Goal: Task Accomplishment & Management: Manage account settings

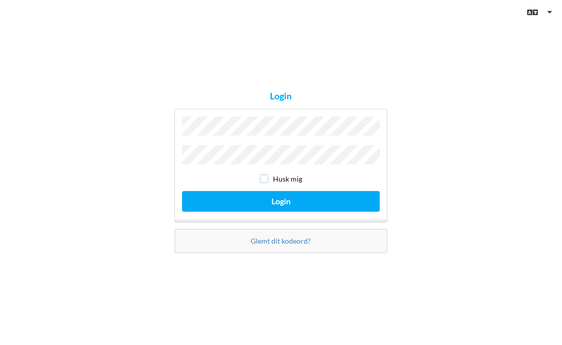
click at [267, 178] on input "checkbox" at bounding box center [264, 179] width 9 height 9
checkbox input "true"
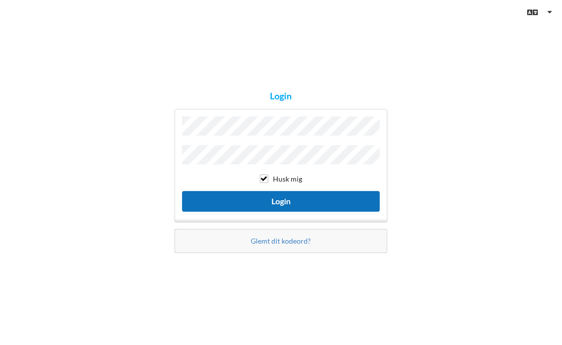
click at [277, 199] on button "Login" at bounding box center [281, 201] width 198 height 21
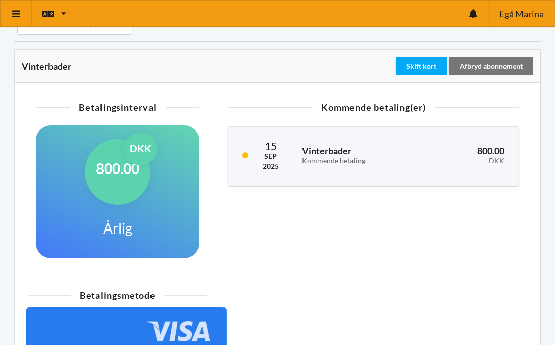
scroll to position [151, 0]
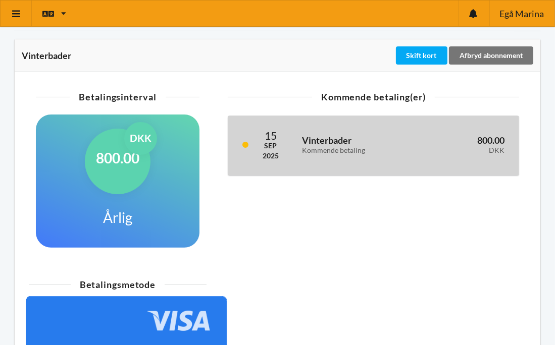
click at [311, 149] on div "Kommende betaling" at bounding box center [358, 150] width 112 height 9
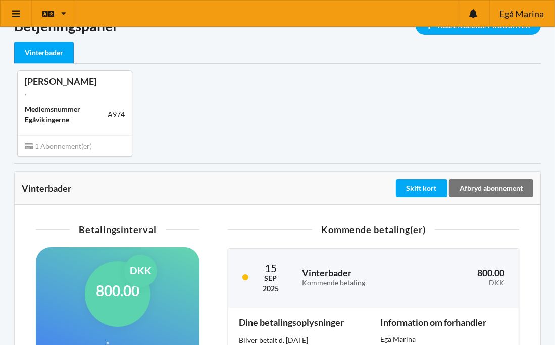
scroll to position [0, 0]
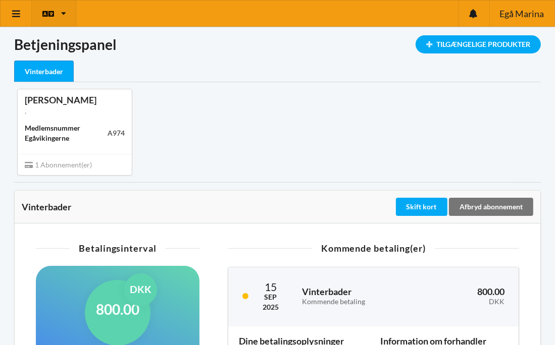
click at [63, 12] on icon at bounding box center [63, 14] width 5 height 8
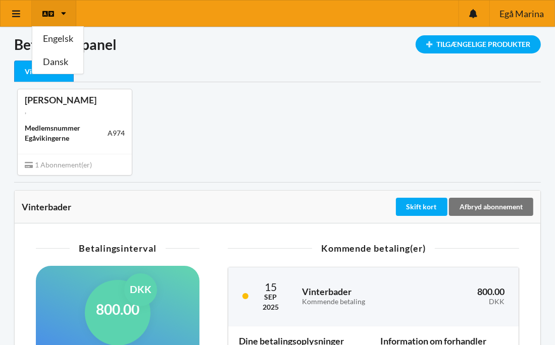
click at [63, 12] on icon at bounding box center [63, 14] width 5 height 8
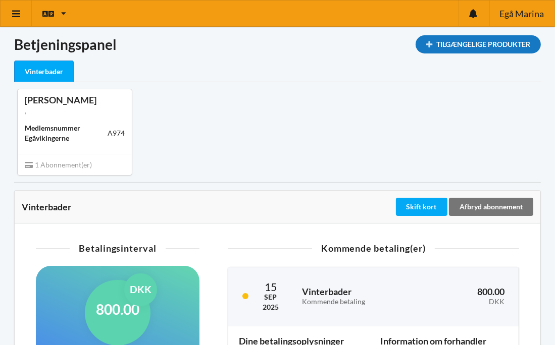
click at [427, 44] on icon at bounding box center [429, 44] width 9 height 6
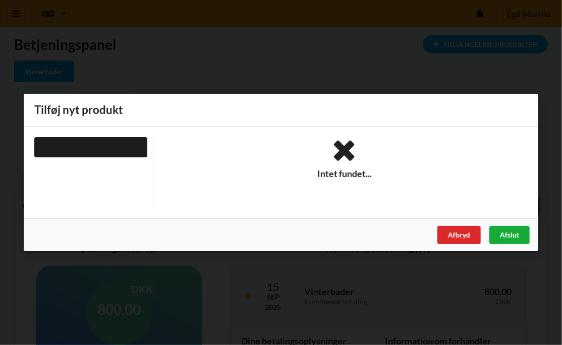
click at [507, 238] on div "Afslut" at bounding box center [510, 235] width 40 height 18
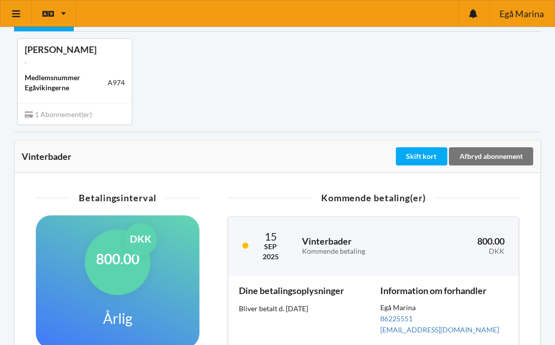
scroll to position [101, 0]
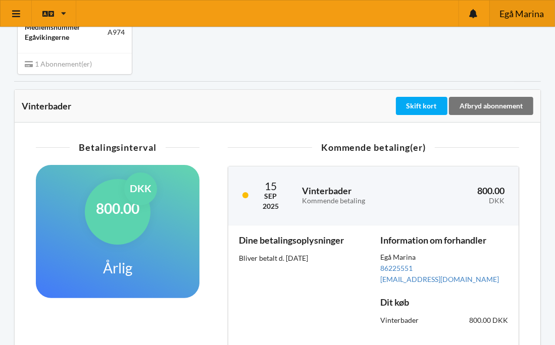
click at [521, 13] on span "Egå Marina" at bounding box center [521, 13] width 44 height 9
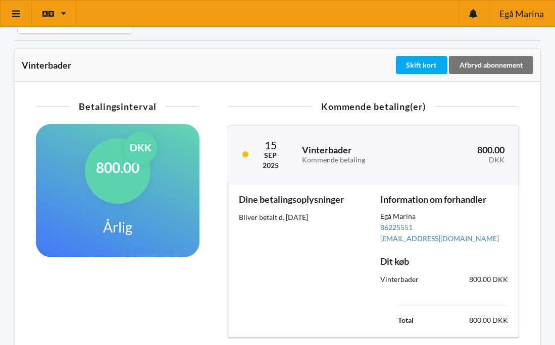
scroll to position [0, 0]
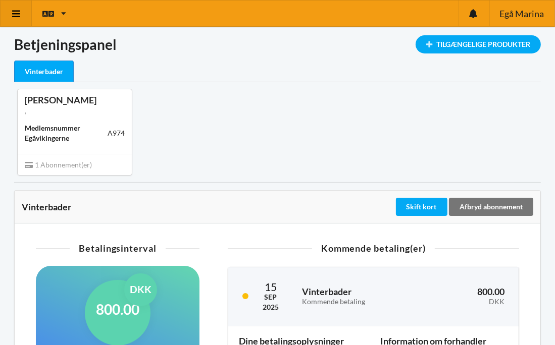
click at [16, 12] on icon at bounding box center [16, 13] width 11 height 9
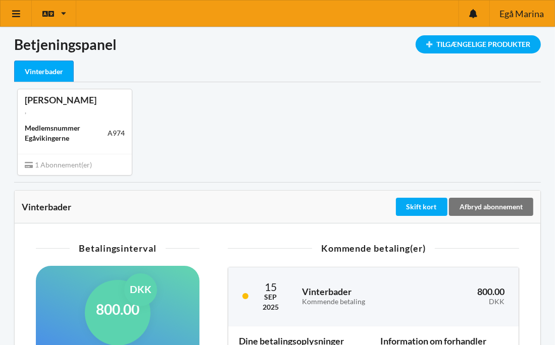
click at [36, 70] on div "Vinterbader" at bounding box center [44, 72] width 60 height 22
click at [54, 72] on div "Vinterbader" at bounding box center [44, 72] width 60 height 22
click at [46, 70] on div "Vinterbader" at bounding box center [44, 72] width 60 height 22
click at [15, 12] on icon at bounding box center [16, 13] width 11 height 9
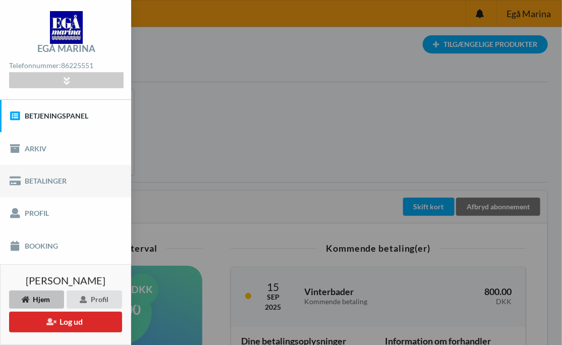
click at [43, 181] on link "Betalinger" at bounding box center [65, 181] width 131 height 32
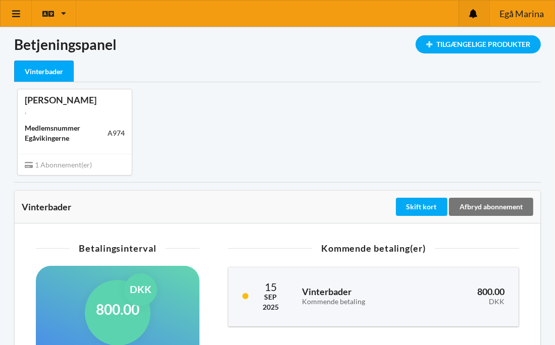
click at [472, 13] on icon at bounding box center [473, 13] width 8 height 9
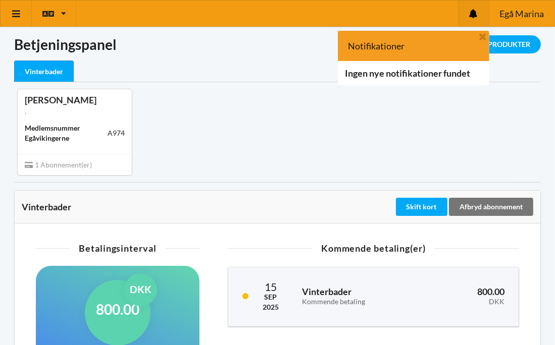
click at [472, 13] on icon at bounding box center [473, 13] width 8 height 9
